Goal: Go to known website: Go to known website

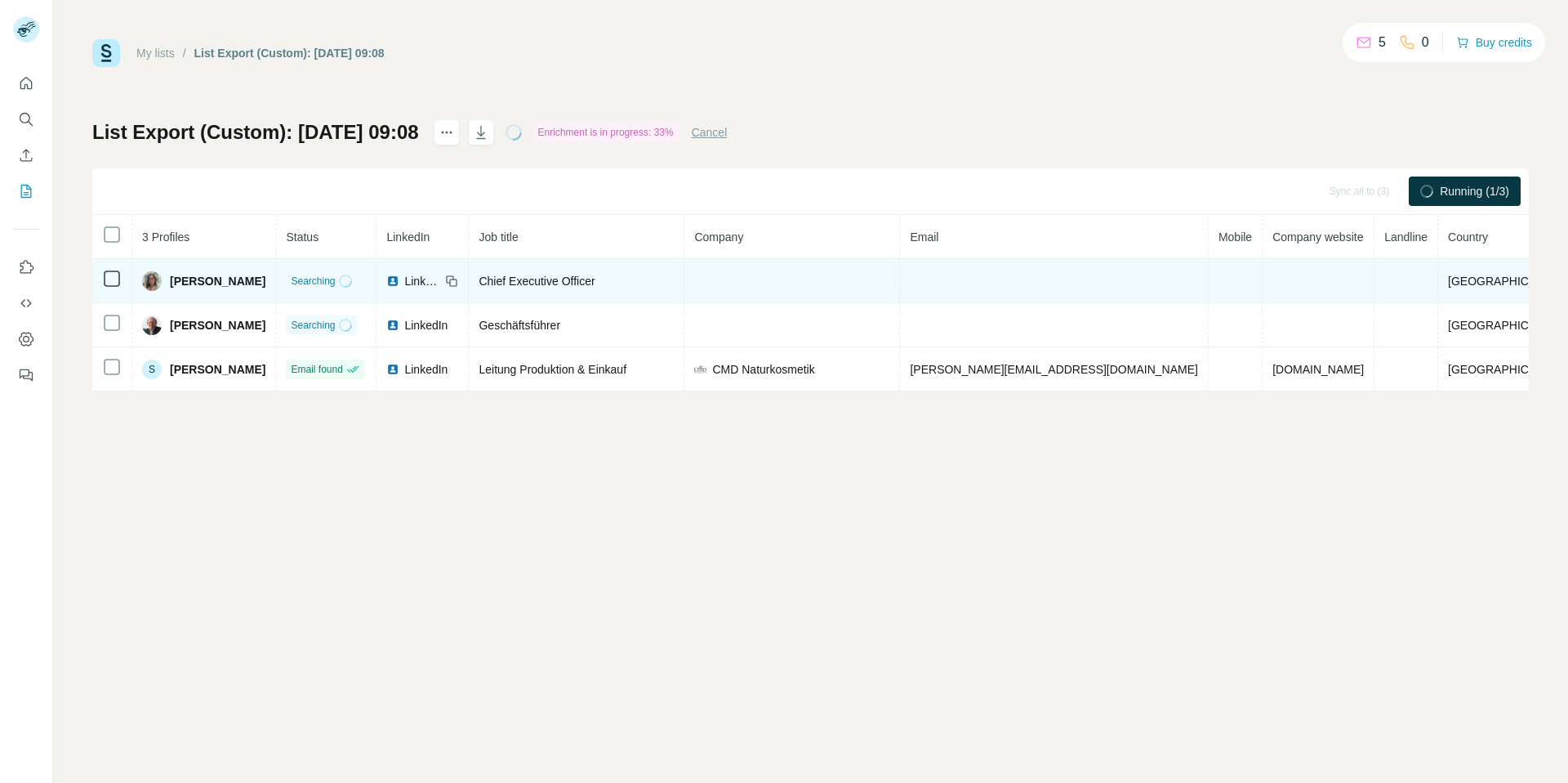
click at [440, 279] on span "LinkedIn" at bounding box center [422, 281] width 36 height 16
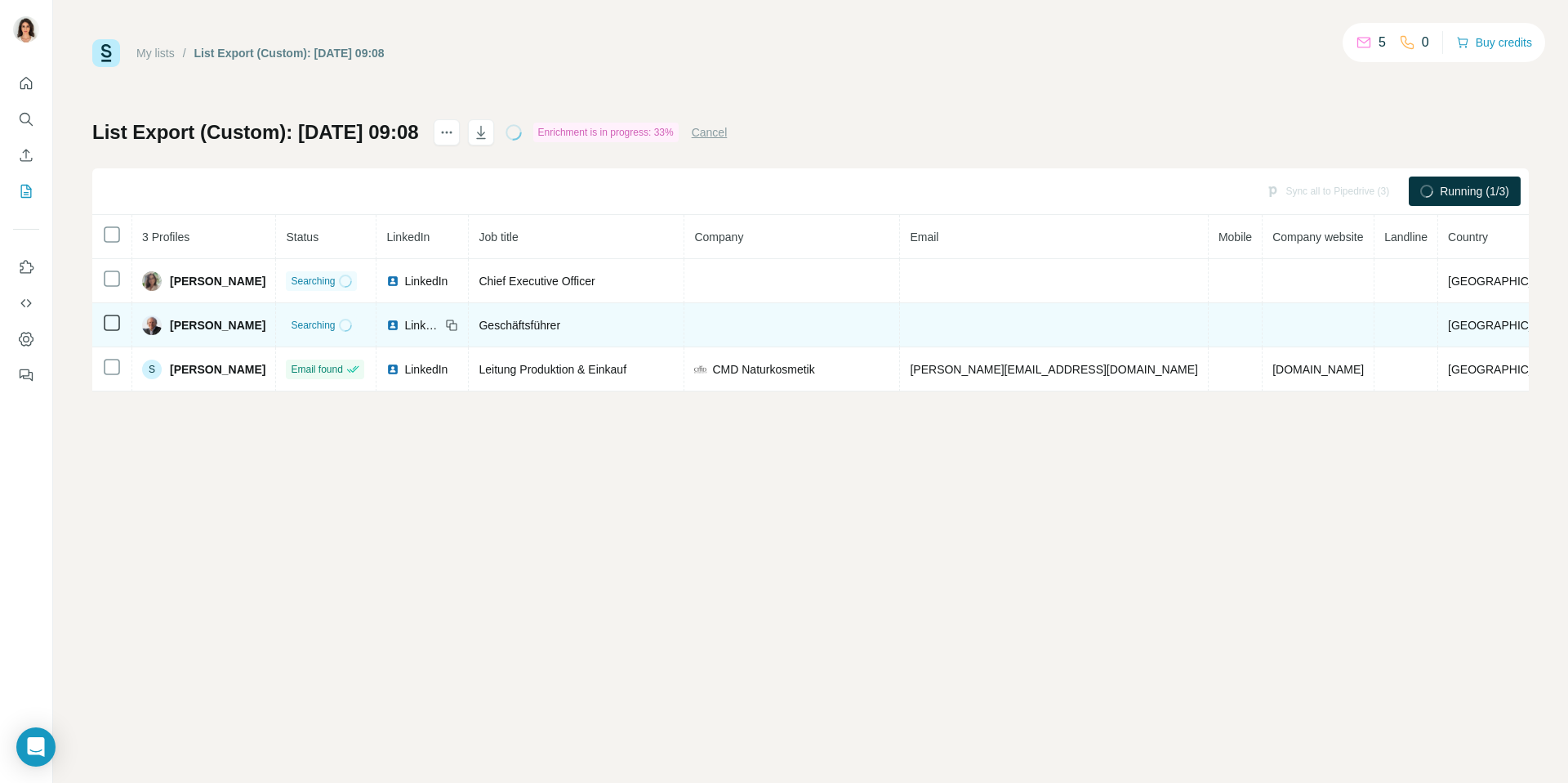
click at [440, 324] on span "LinkedIn" at bounding box center [422, 325] width 36 height 16
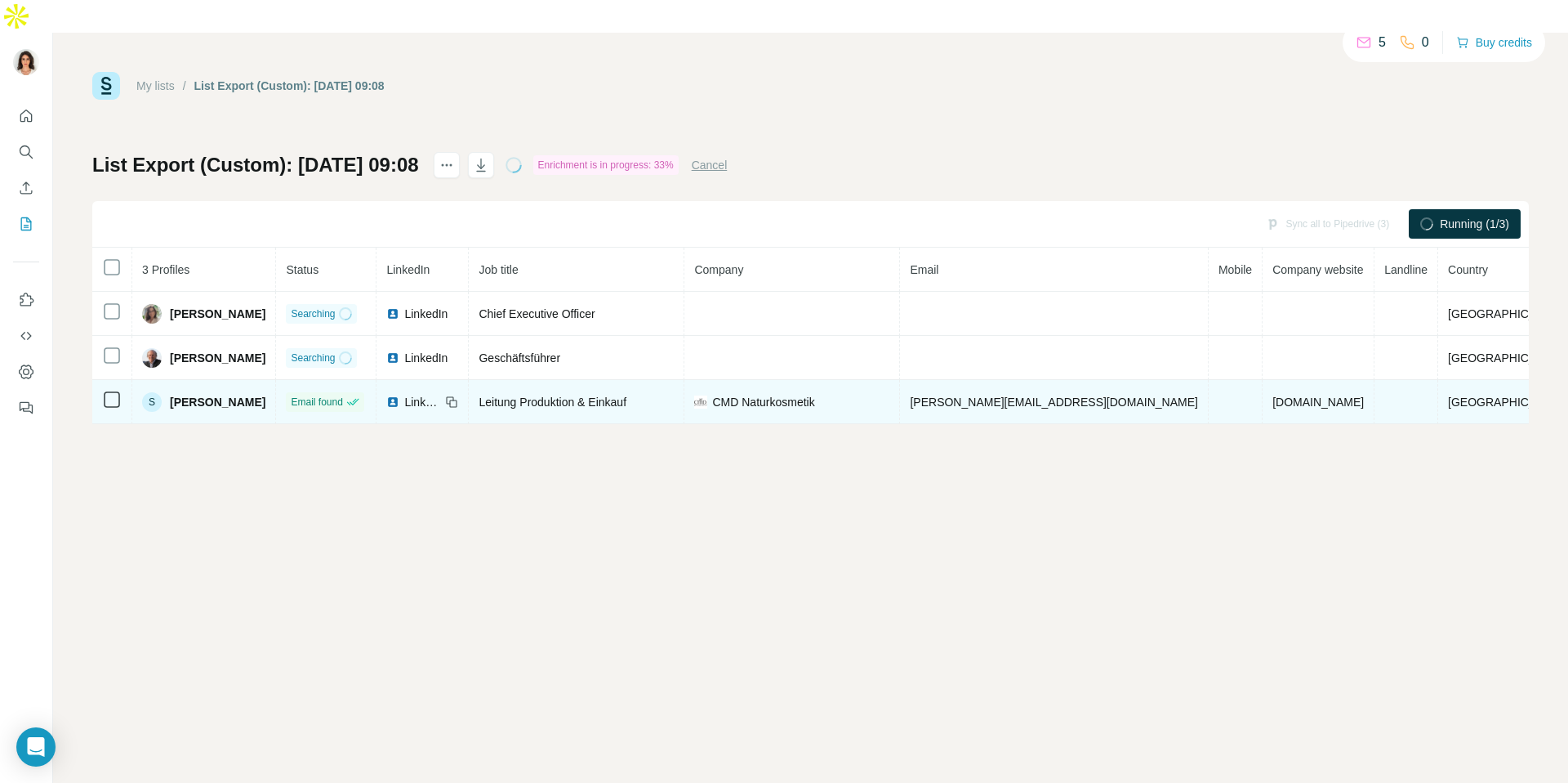
click at [440, 394] on span "LinkedIn" at bounding box center [422, 402] width 36 height 16
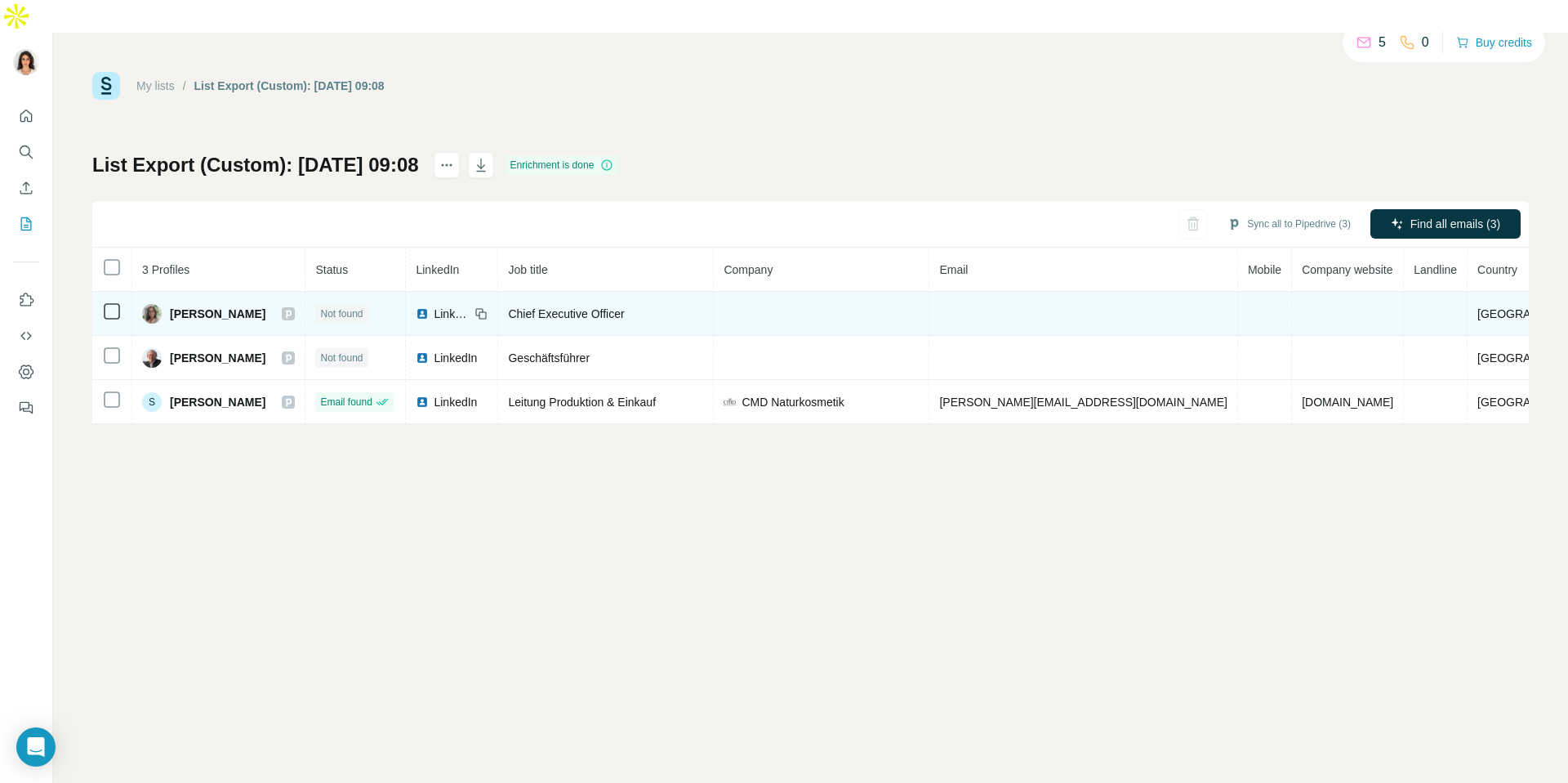
click at [470, 305] on span "LinkedIn" at bounding box center [452, 314] width 36 height 16
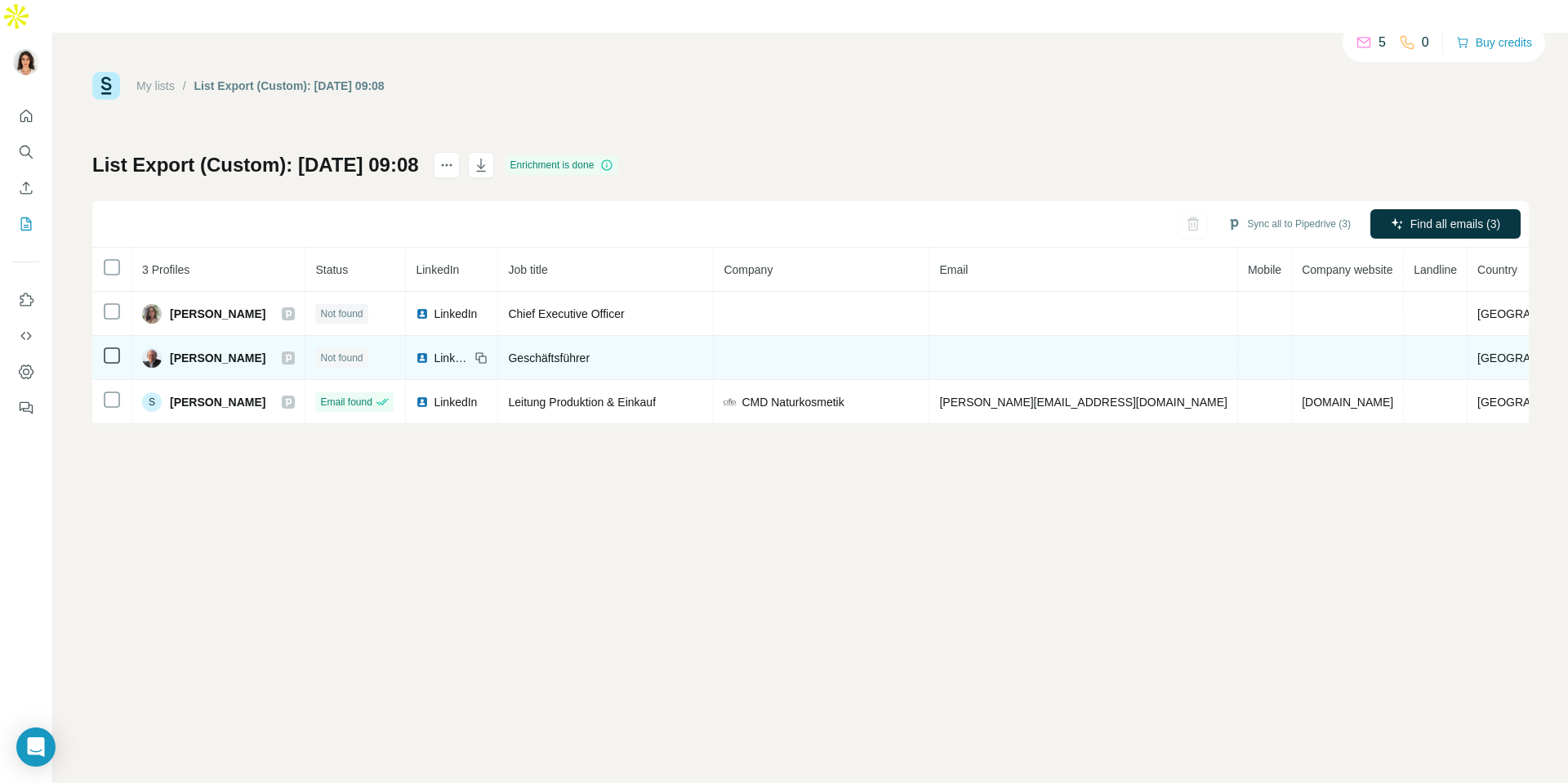
click at [458, 350] on span "LinkedIn" at bounding box center [452, 358] width 36 height 16
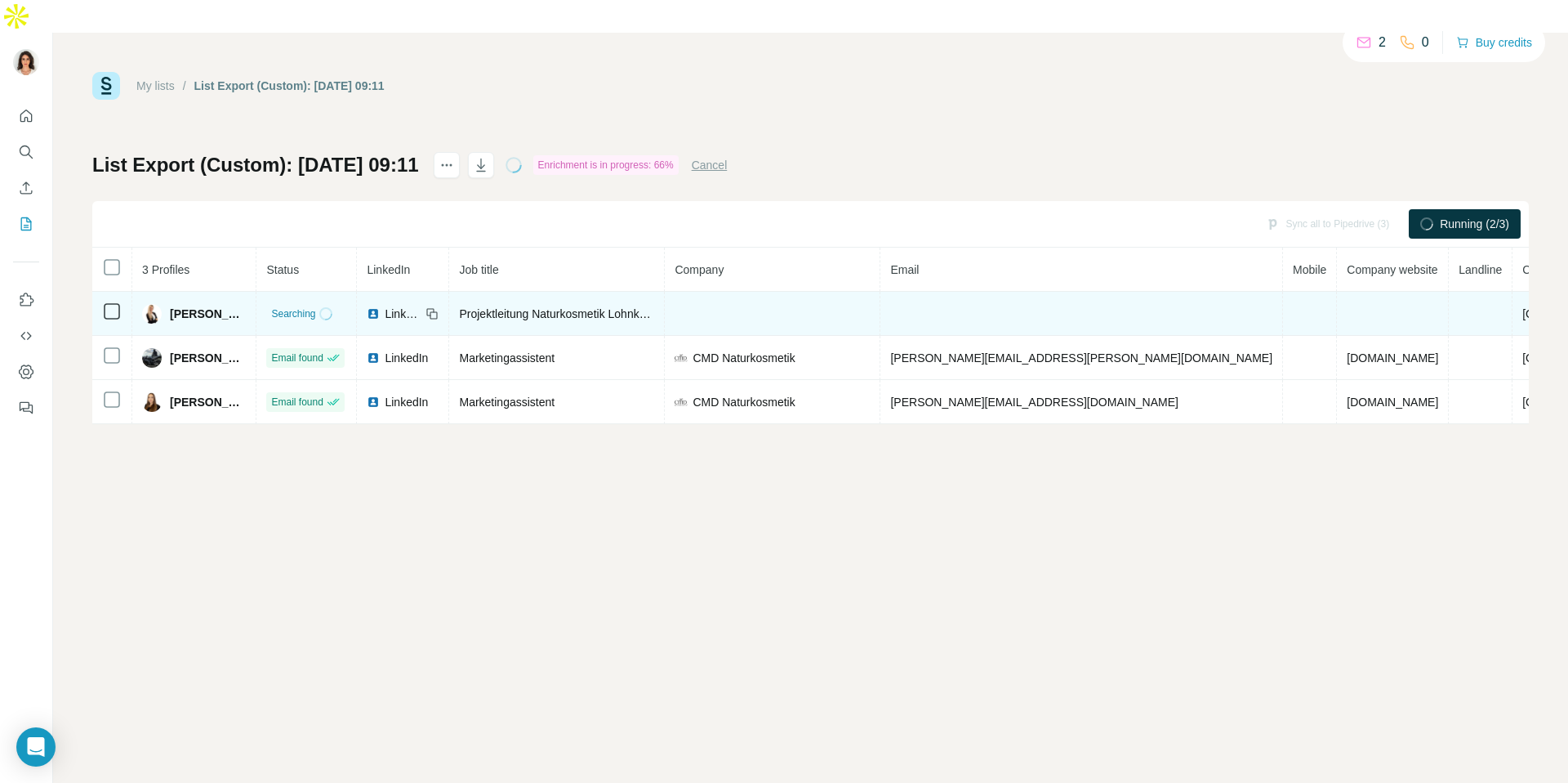
click at [421, 305] on span "LinkedIn" at bounding box center [403, 314] width 36 height 16
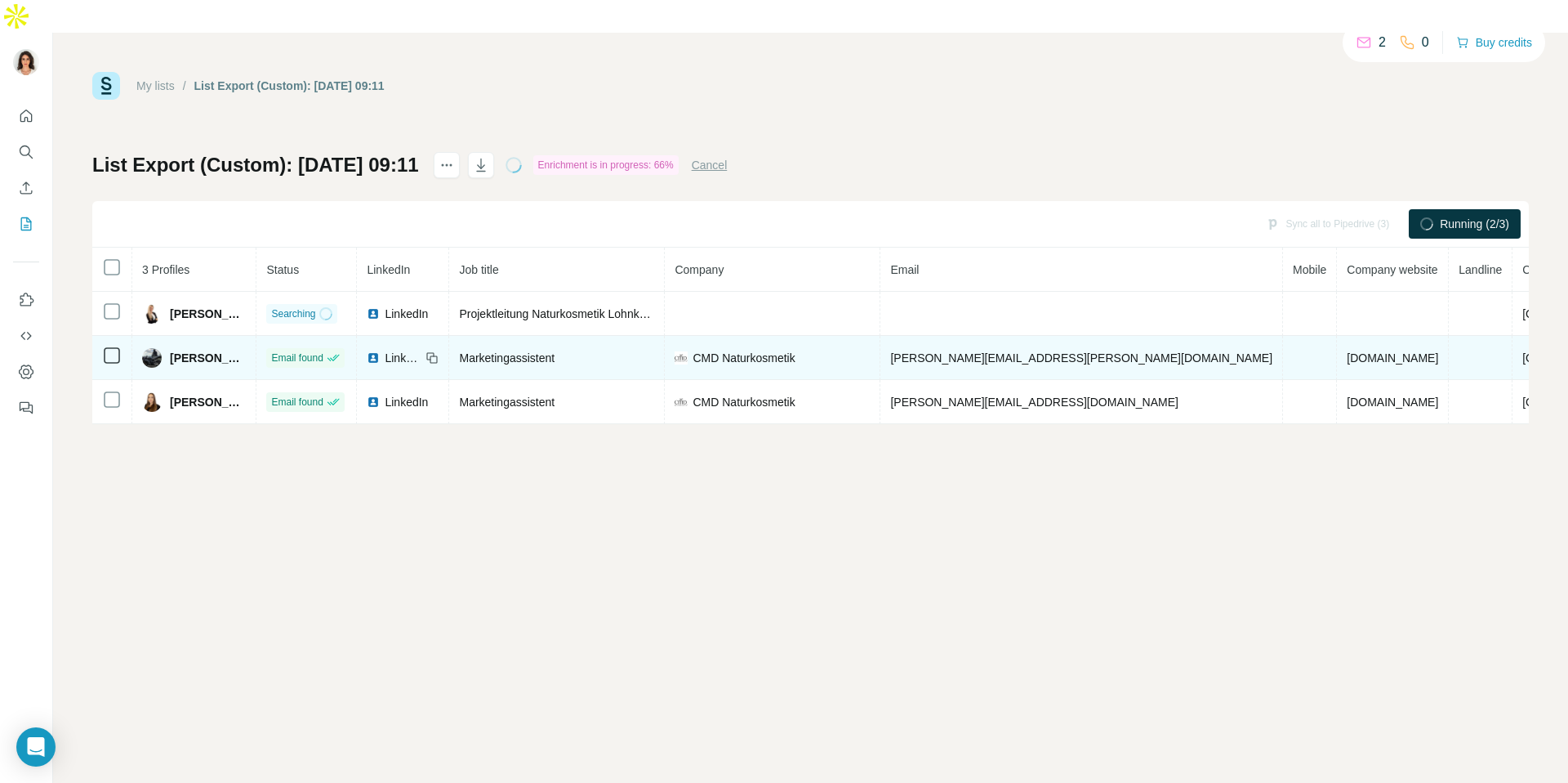
click at [439, 350] on div "LinkedIn" at bounding box center [403, 358] width 72 height 16
click at [421, 350] on span "LinkedIn" at bounding box center [403, 358] width 36 height 16
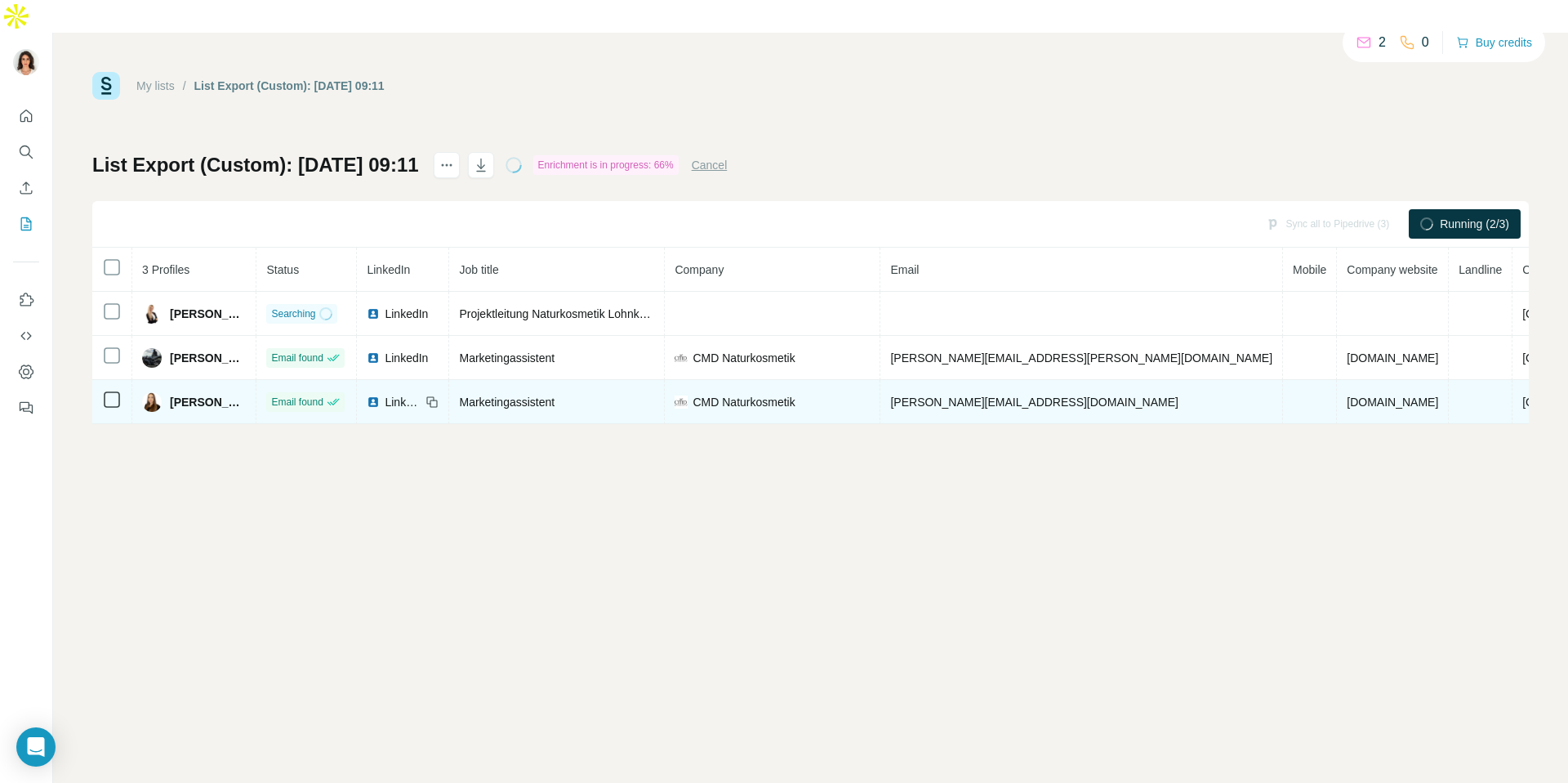
click at [421, 394] on span "LinkedIn" at bounding box center [403, 402] width 36 height 16
